Goal: Check status: Check status

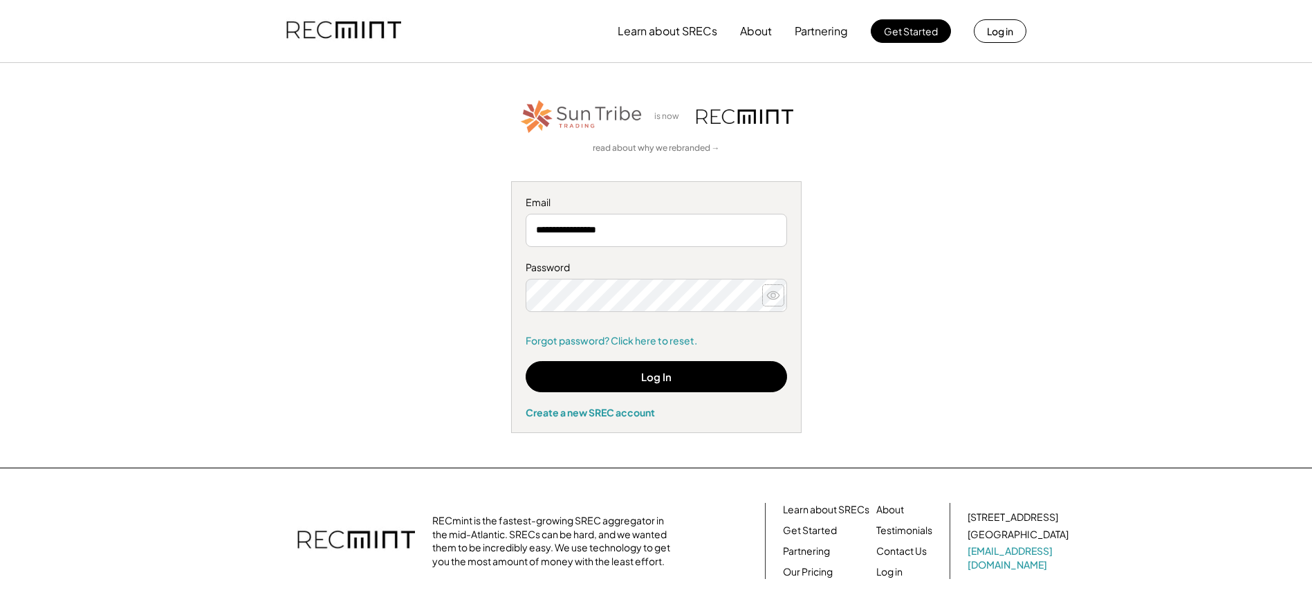
click at [771, 295] on use at bounding box center [773, 295] width 12 height 8
click at [623, 377] on button "Log In" at bounding box center [656, 376] width 261 height 31
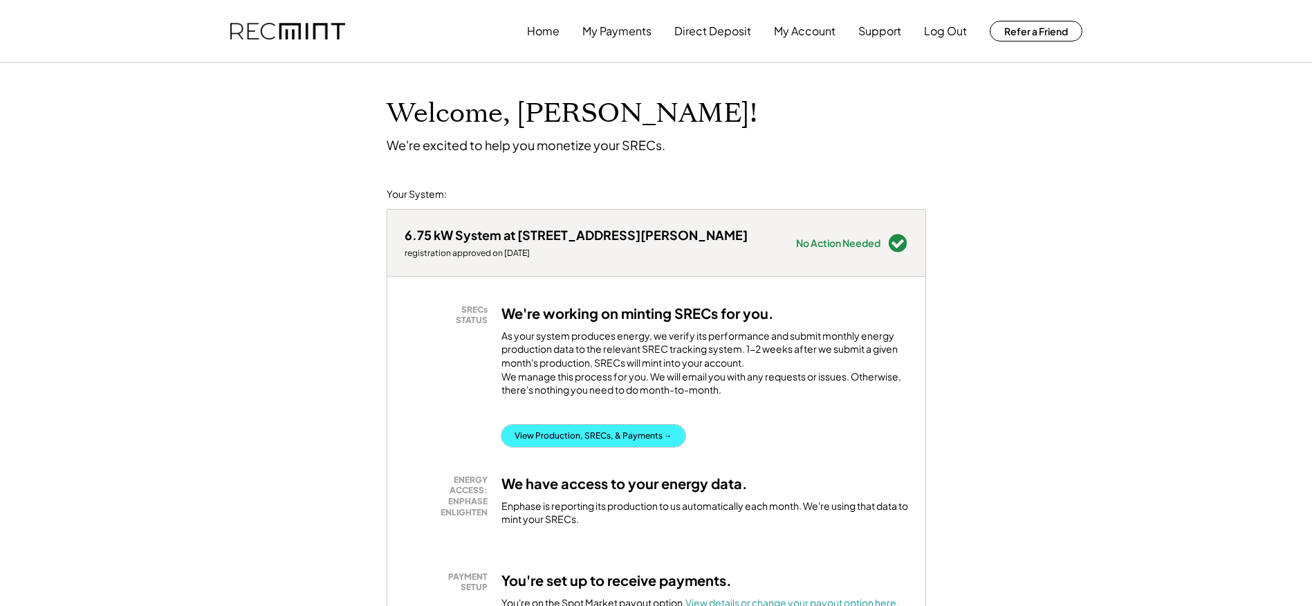
click at [593, 444] on button "View Production, SRECs, & Payments →" at bounding box center [593, 436] width 184 height 22
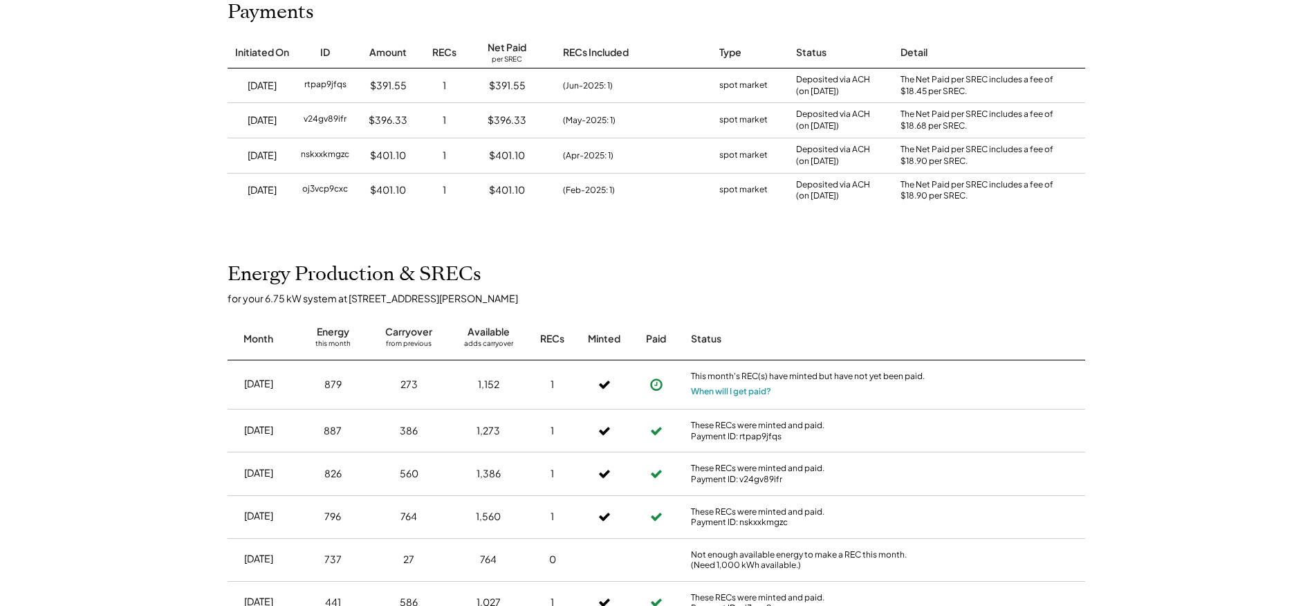
scroll to position [207, 0]
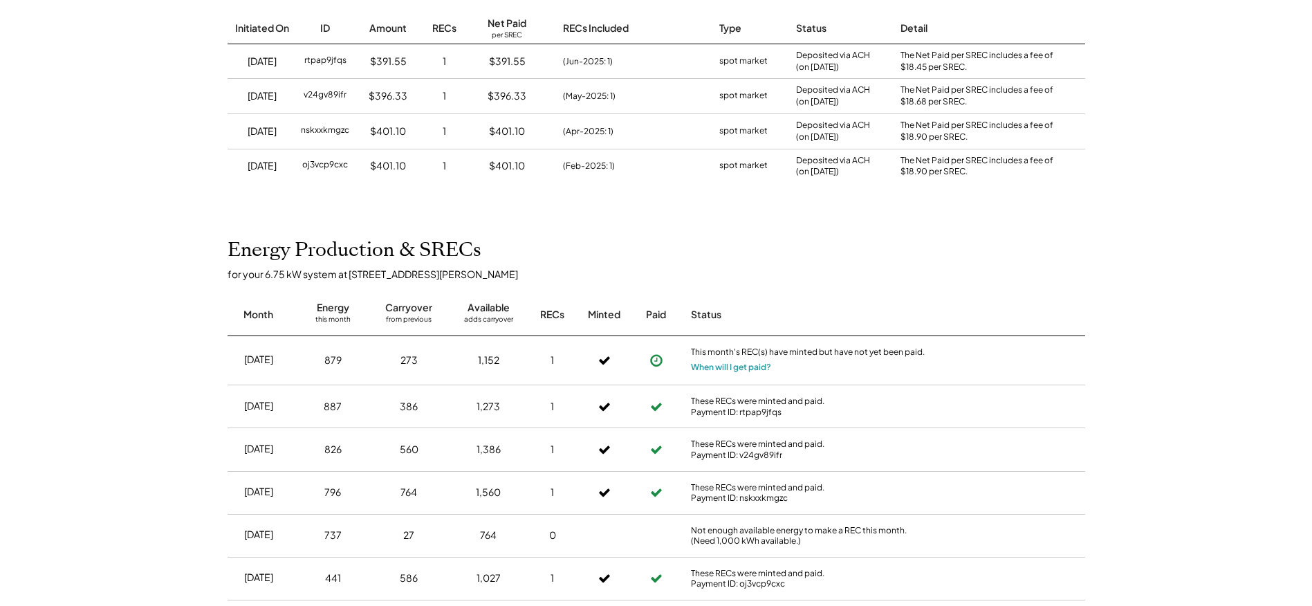
click at [910, 278] on div "for your 6.75 kW system at [STREET_ADDRESS][PERSON_NAME]" at bounding box center [663, 274] width 871 height 12
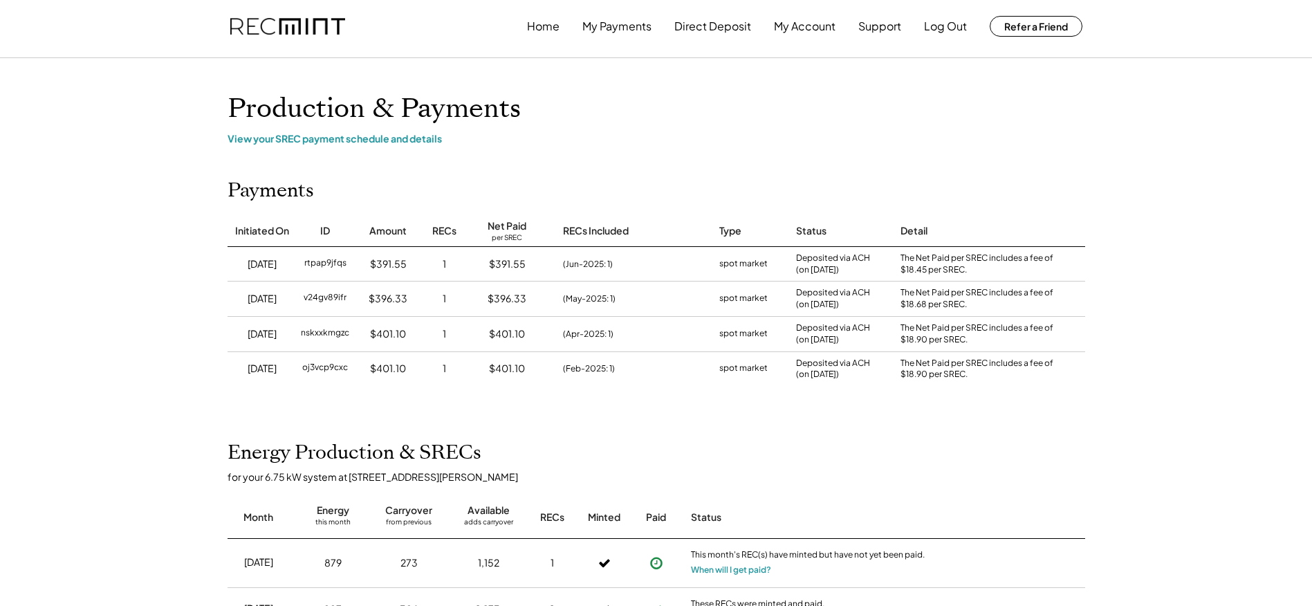
scroll to position [0, 0]
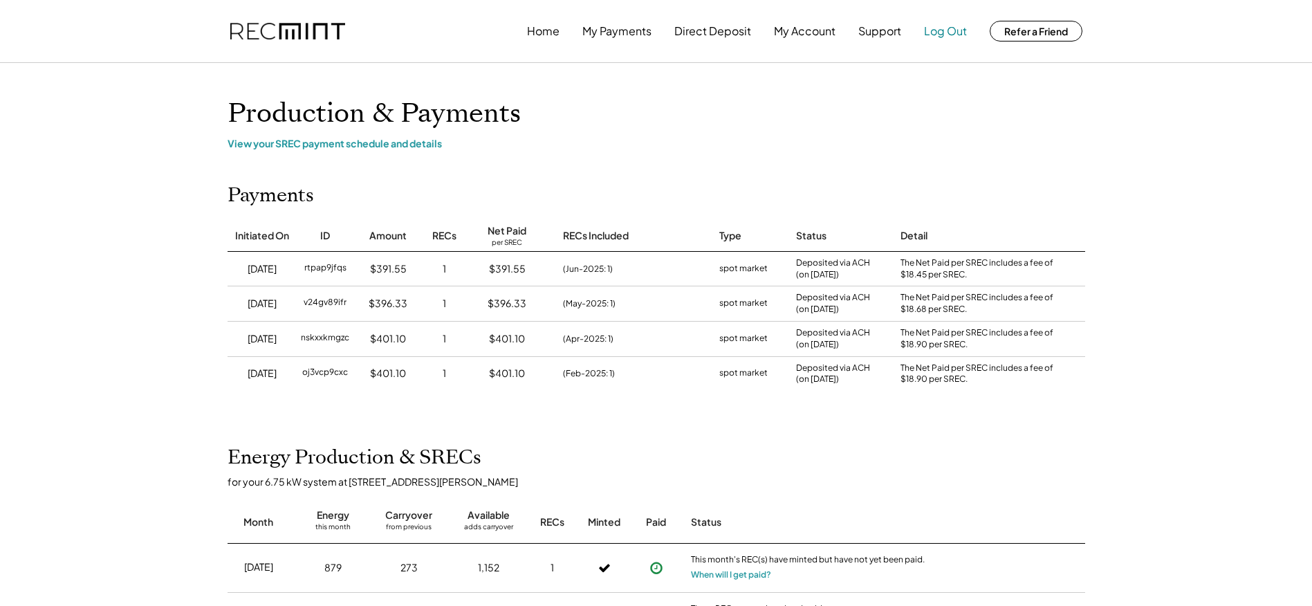
click at [941, 33] on button "Log Out" at bounding box center [945, 31] width 43 height 28
